Goal: Task Accomplishment & Management: Manage account settings

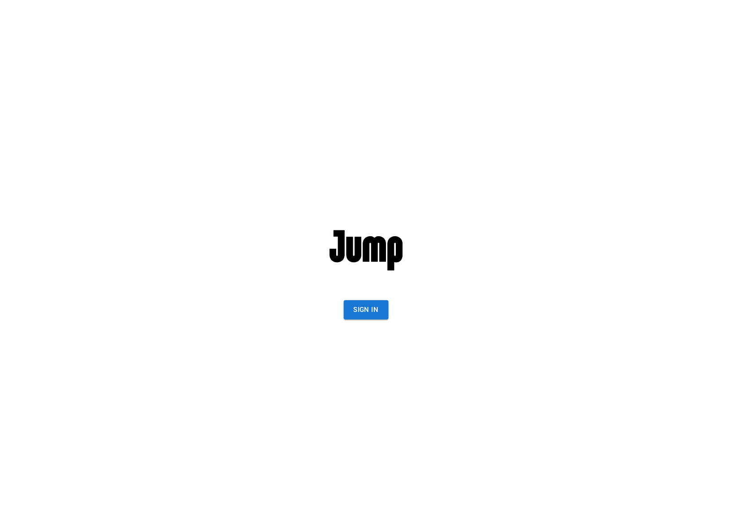
drag, startPoint x: 366, startPoint y: 309, endPoint x: 367, endPoint y: 319, distance: 9.9
click at [367, 309] on button "Sign In" at bounding box center [366, 309] width 45 height 19
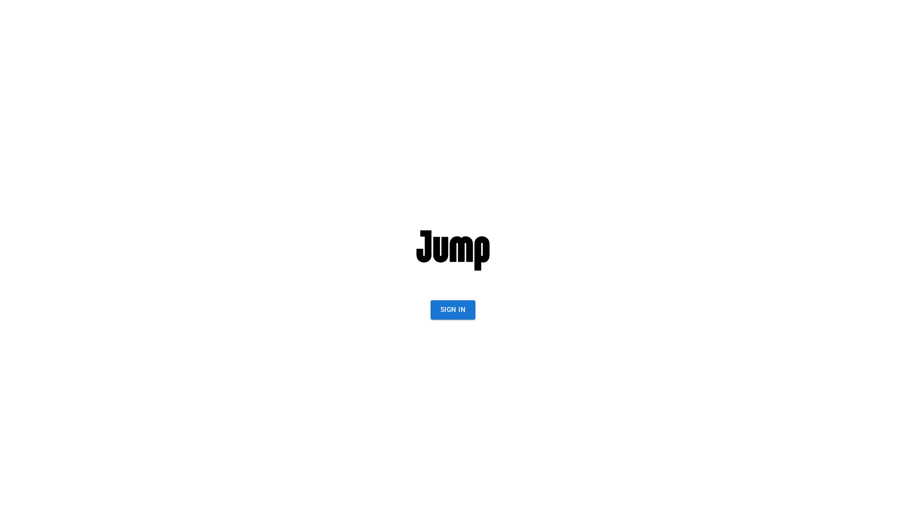
click at [474, 312] on button "Sign In" at bounding box center [452, 309] width 45 height 19
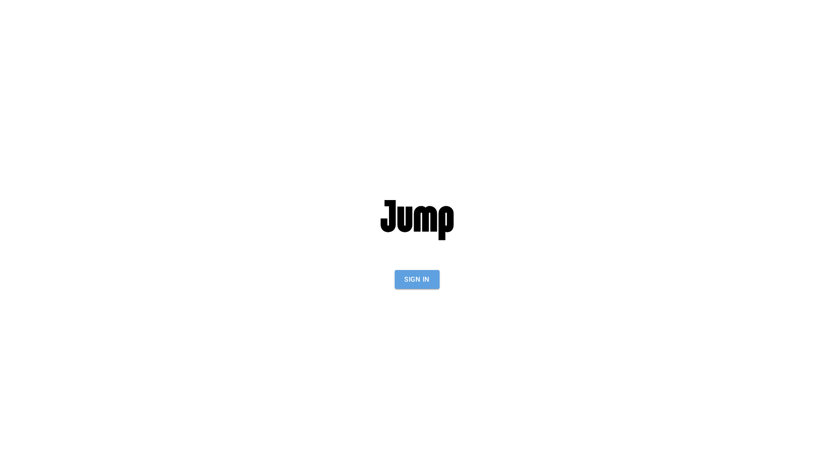
click at [433, 274] on button "Sign In" at bounding box center [417, 279] width 45 height 19
